Goal: Information Seeking & Learning: Learn about a topic

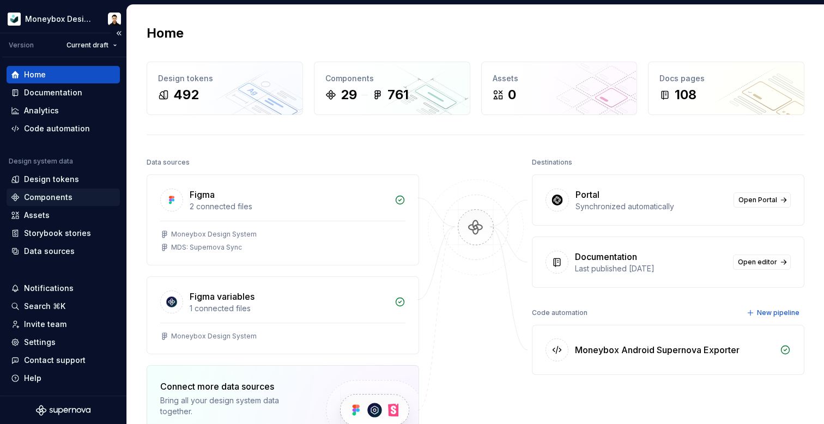
click at [63, 196] on div "Components" at bounding box center [48, 197] width 48 height 11
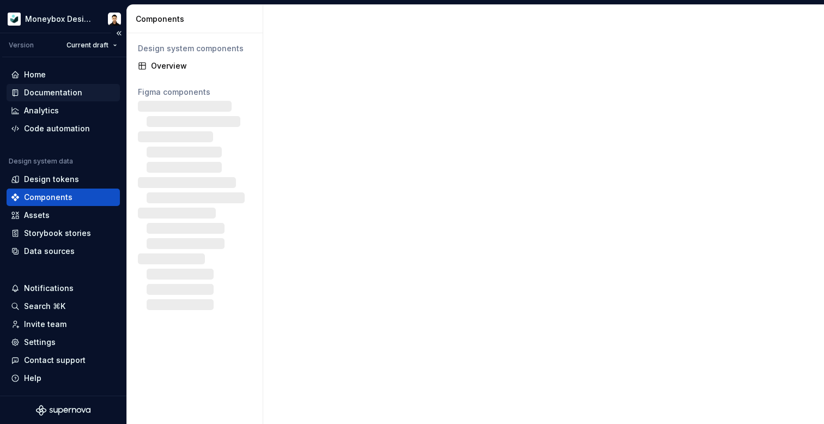
click at [62, 93] on div "Documentation" at bounding box center [53, 92] width 58 height 11
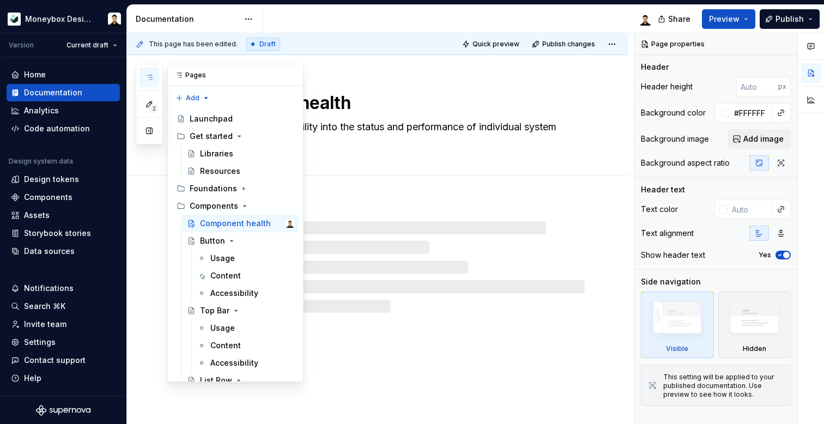
click at [145, 83] on button "button" at bounding box center [149, 78] width 20 height 20
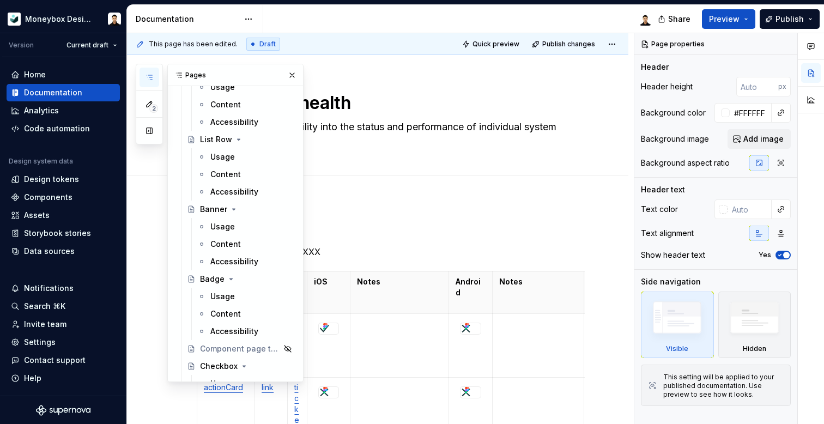
scroll to position [248, 0]
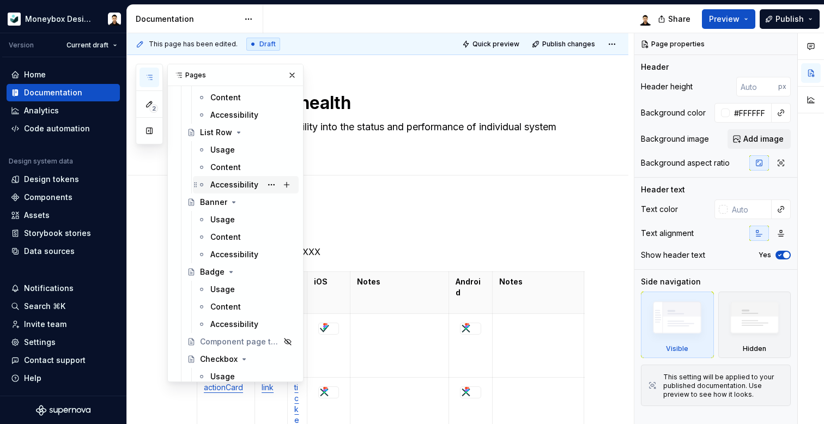
click at [240, 185] on div "Accessibility" at bounding box center [234, 184] width 48 height 11
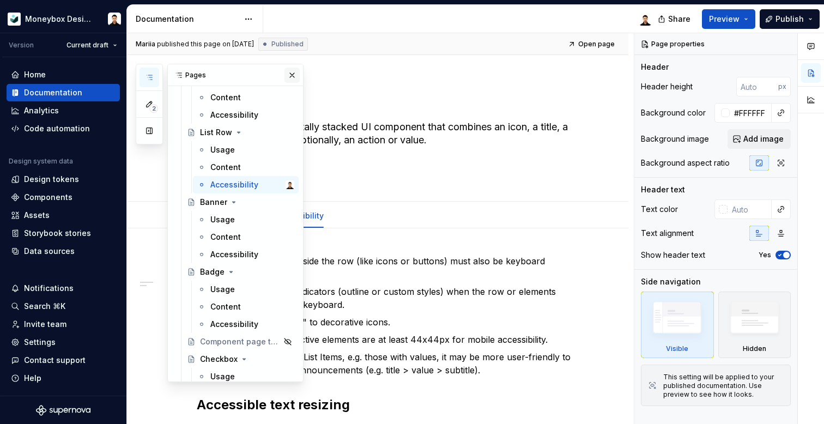
click at [286, 80] on button "button" at bounding box center [291, 75] width 15 height 15
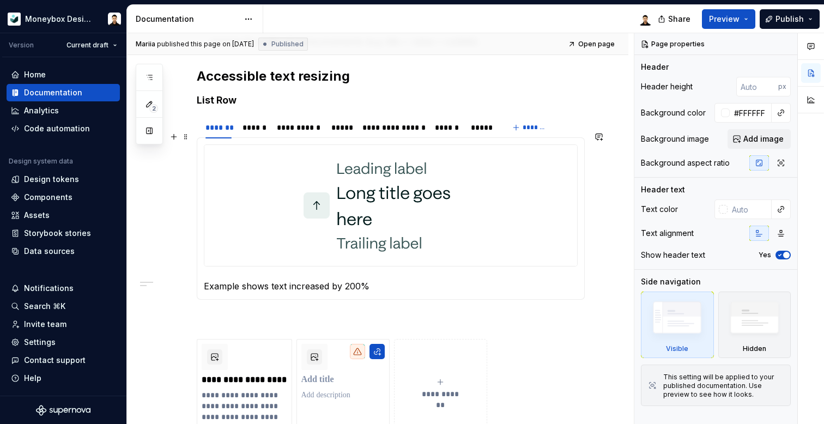
scroll to position [322, 0]
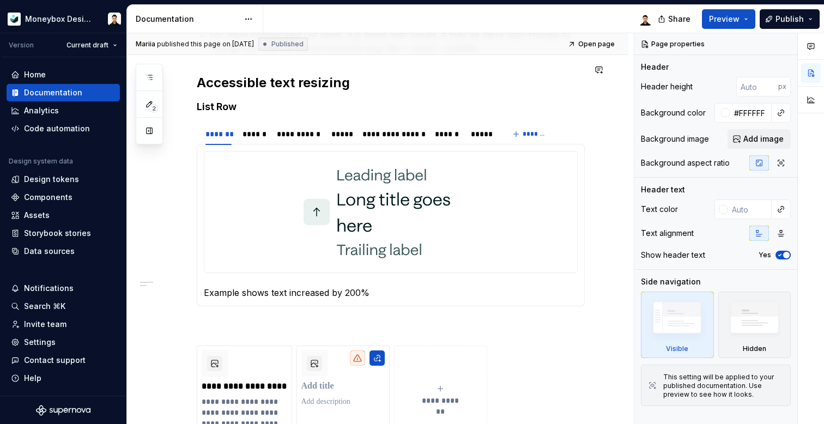
click at [532, 23] on div at bounding box center [461, 19] width 397 height 28
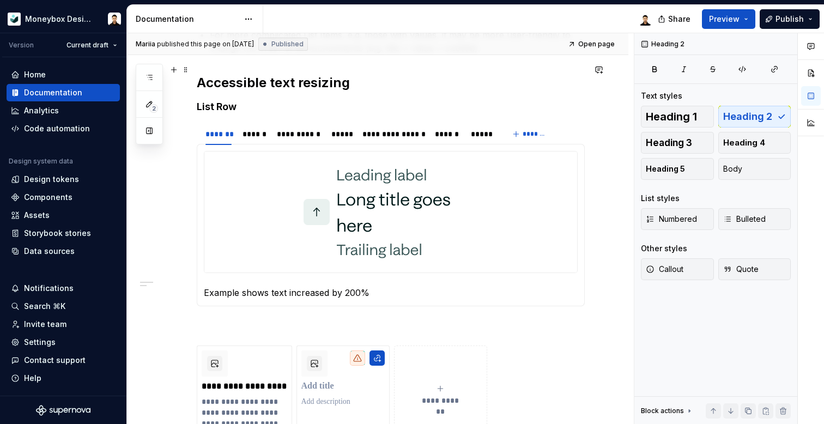
click at [530, 77] on h2 "Accessible text resizing" at bounding box center [391, 82] width 388 height 17
click at [389, 100] on h4 "List Row" at bounding box center [391, 106] width 388 height 13
type textarea "*"
